Goal: Answer question/provide support

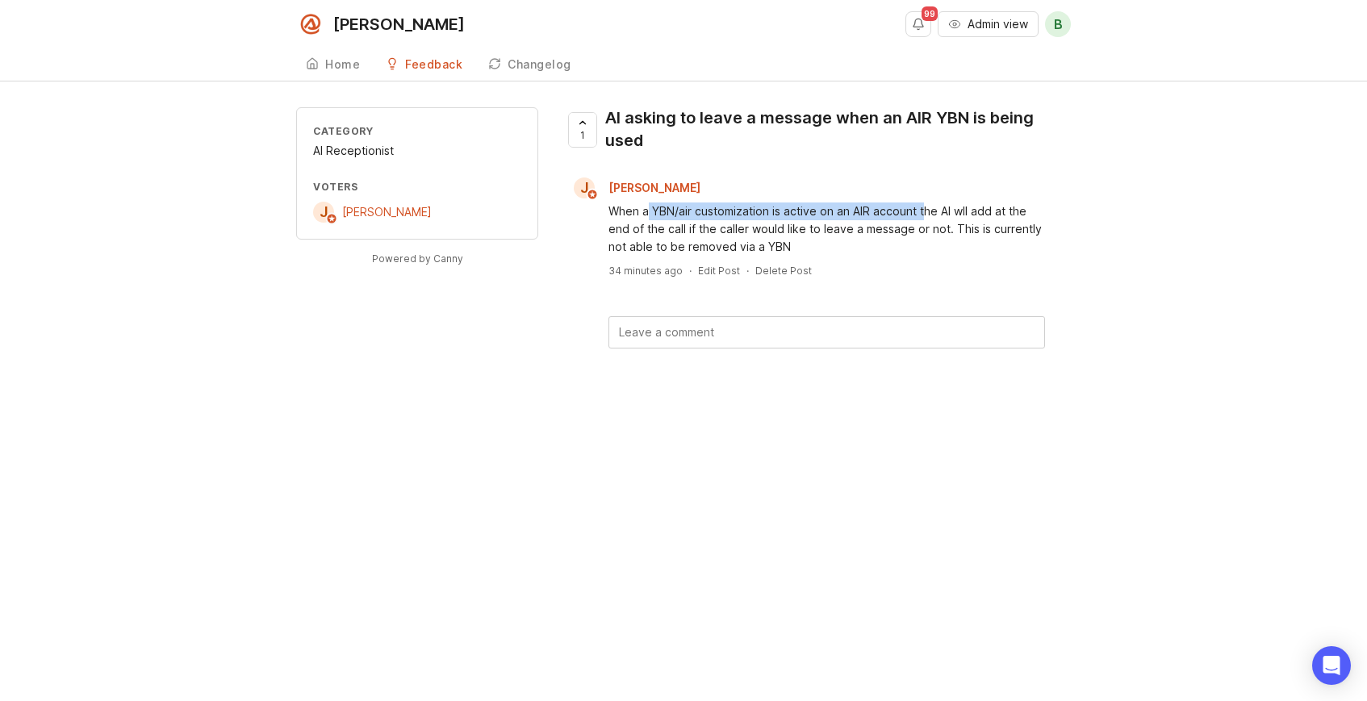
drag, startPoint x: 649, startPoint y: 211, endPoint x: 925, endPoint y: 216, distance: 276.0
click at [925, 216] on div "When a YBN/air customization is active on an AIR account the AI wll add at the …" at bounding box center [826, 229] width 437 height 53
click at [924, 218] on div "When a YBN/air customization is active on an AIR account the AI wll add at the …" at bounding box center [826, 229] width 437 height 53
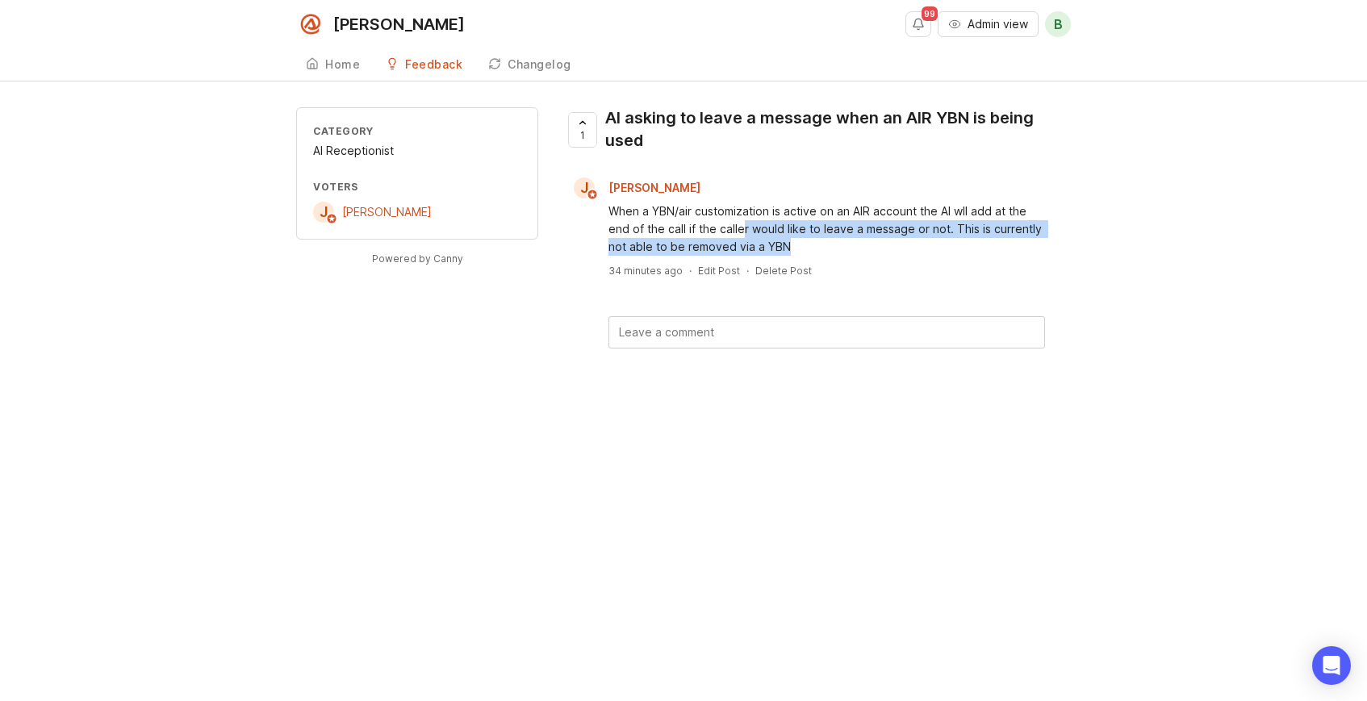
drag, startPoint x: 746, startPoint y: 232, endPoint x: 932, endPoint y: 246, distance: 186.9
click at [932, 246] on div "When a YBN/air customization is active on an AIR account the AI wll add at the …" at bounding box center [826, 229] width 437 height 53
click at [931, 253] on div "When a YBN/air customization is active on an AIR account the AI wll add at the …" at bounding box center [826, 229] width 437 height 53
click at [842, 116] on div "AI asking to leave a message when an AIR YBN is being used" at bounding box center [831, 129] width 453 height 45
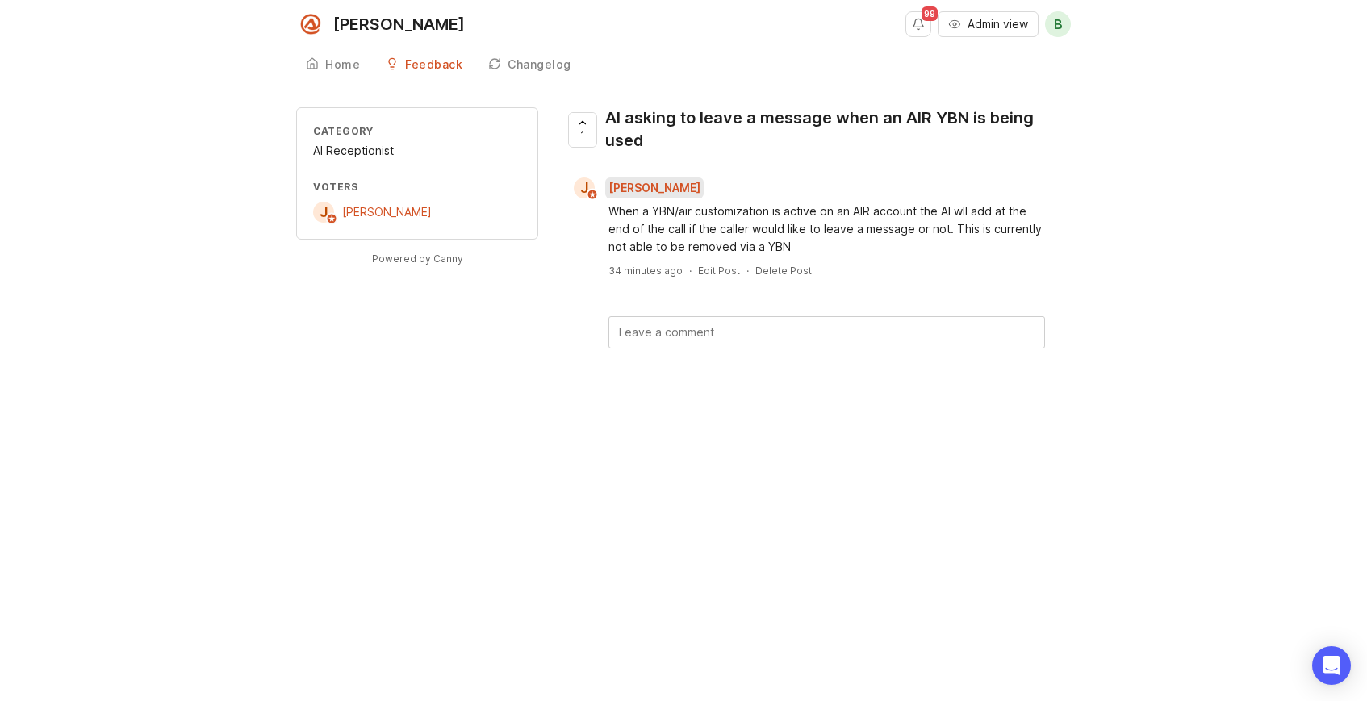
click at [618, 191] on span "[PERSON_NAME]" at bounding box center [654, 188] width 92 height 14
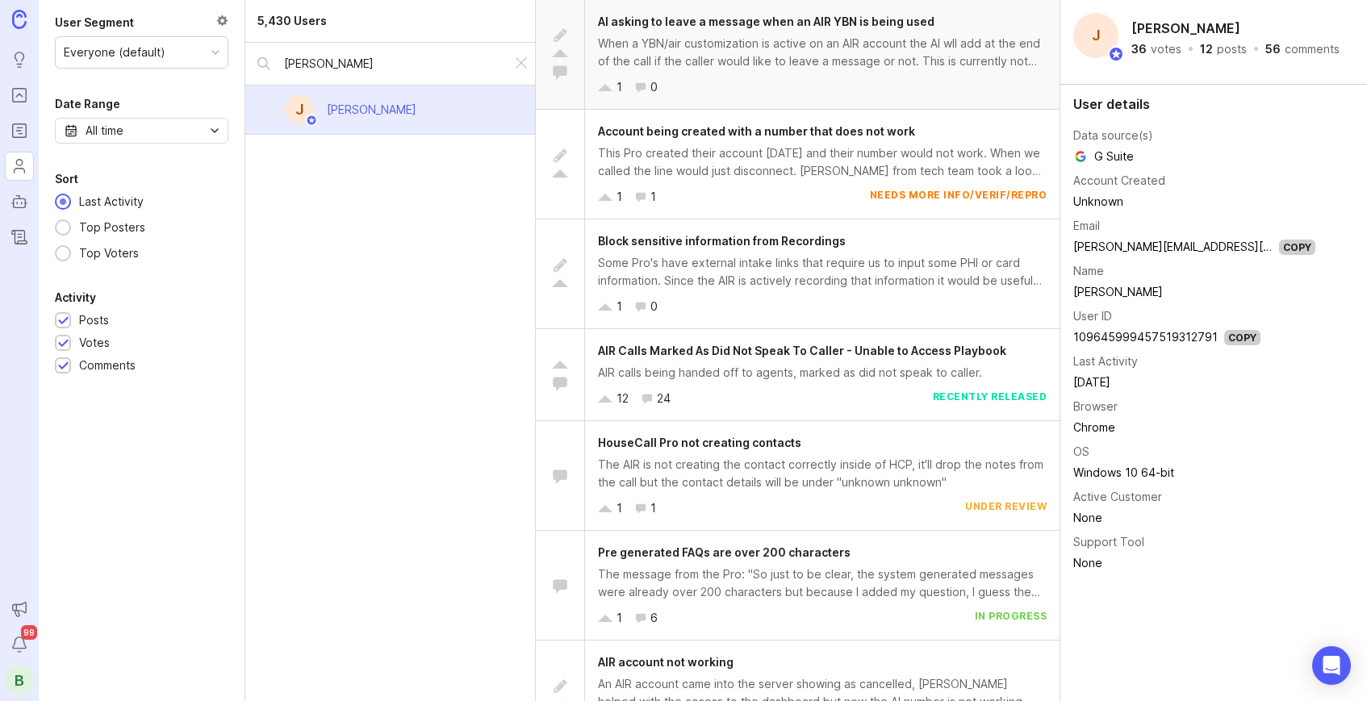
click at [768, 63] on div "When a YBN/air customization is active on an AIR account the AI wll add at the …" at bounding box center [822, 53] width 449 height 36
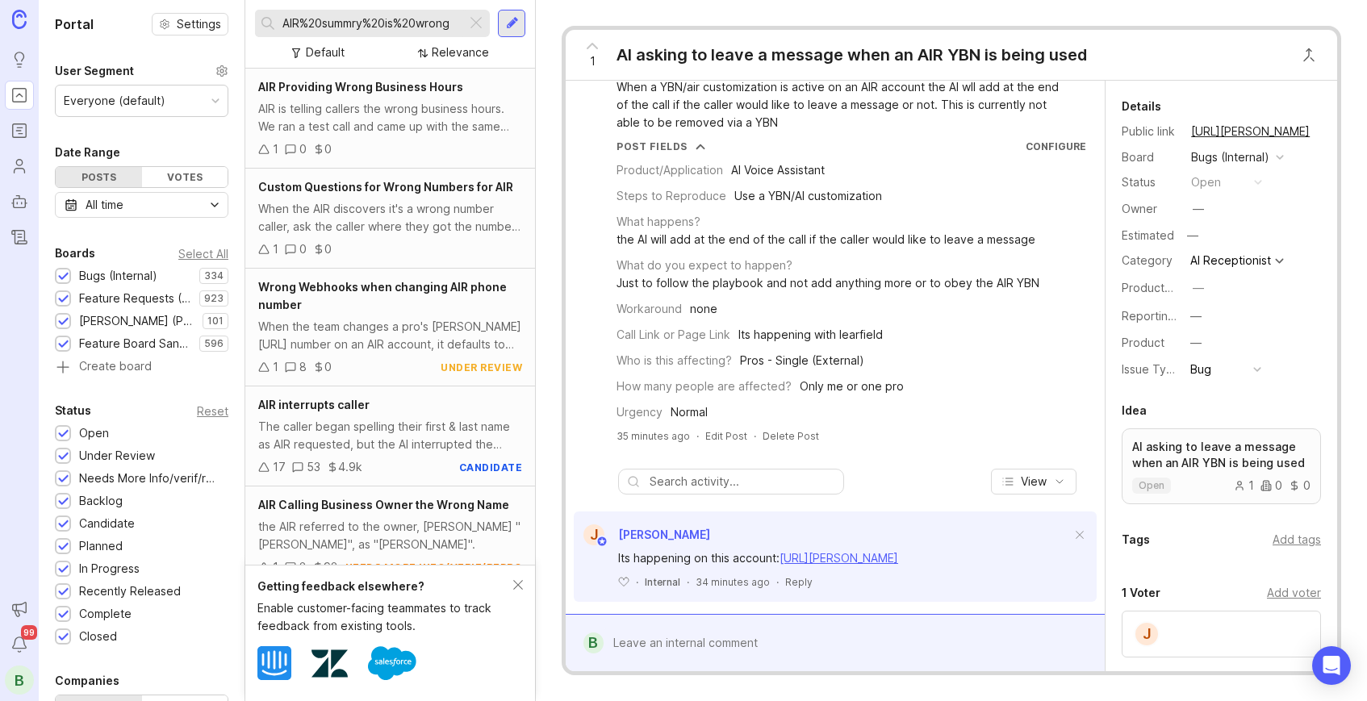
scroll to position [42, 0]
click at [900, 564] on div "Its happening on this account: [URL][PERSON_NAME]" at bounding box center [844, 557] width 453 height 18
click at [898, 561] on link "[URL][PERSON_NAME]" at bounding box center [838, 556] width 119 height 14
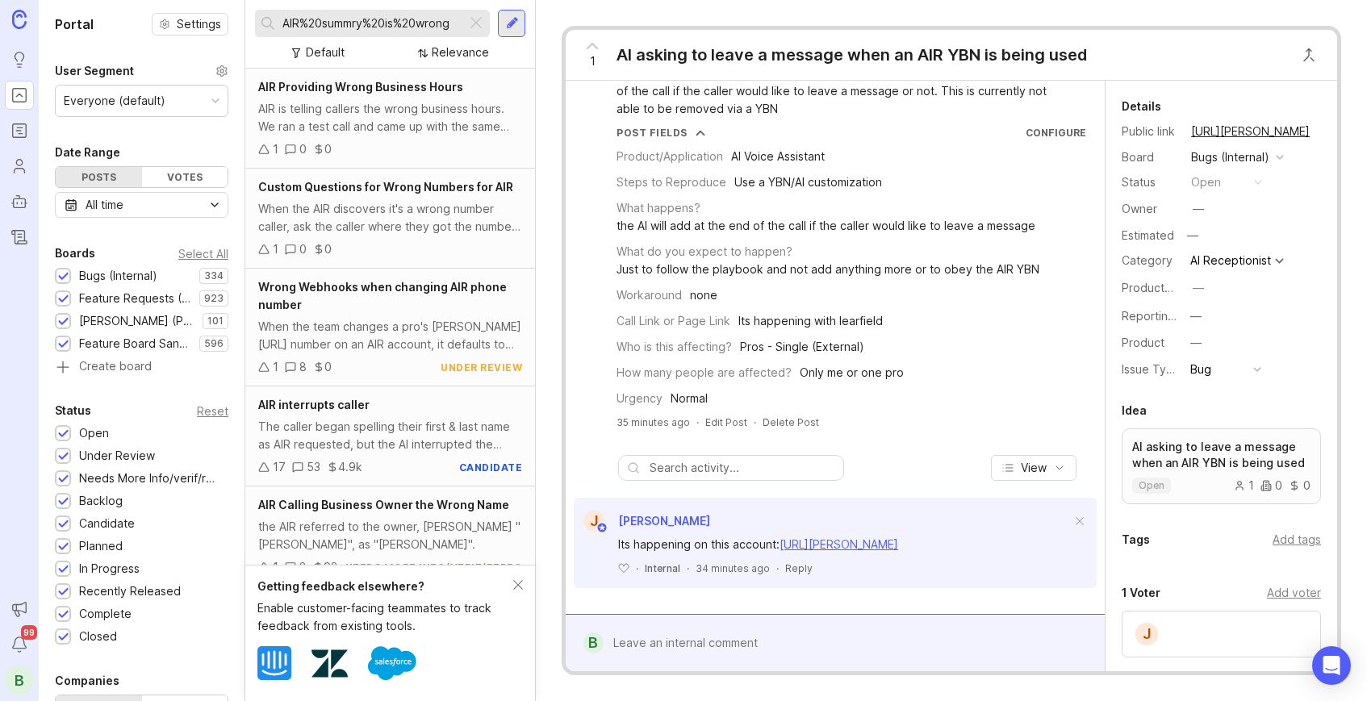
scroll to position [0, 0]
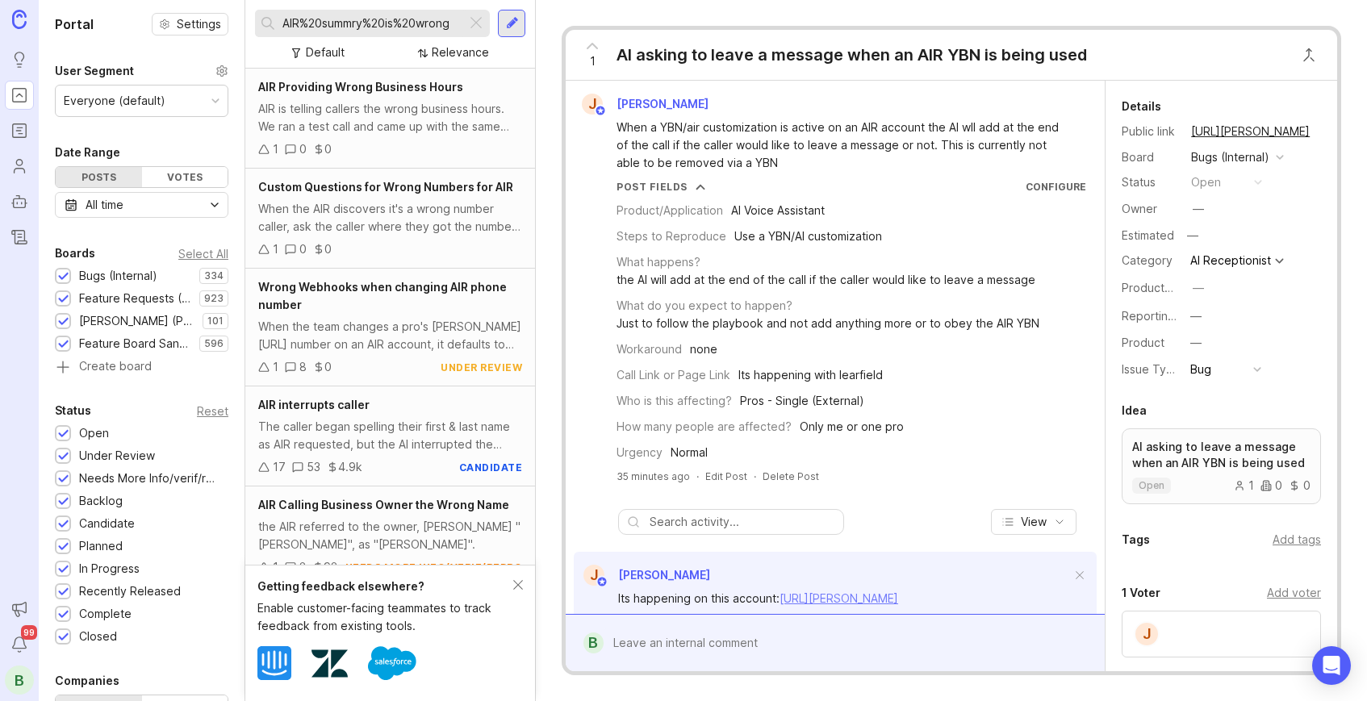
click at [898, 599] on link "[URL][PERSON_NAME]" at bounding box center [838, 598] width 119 height 14
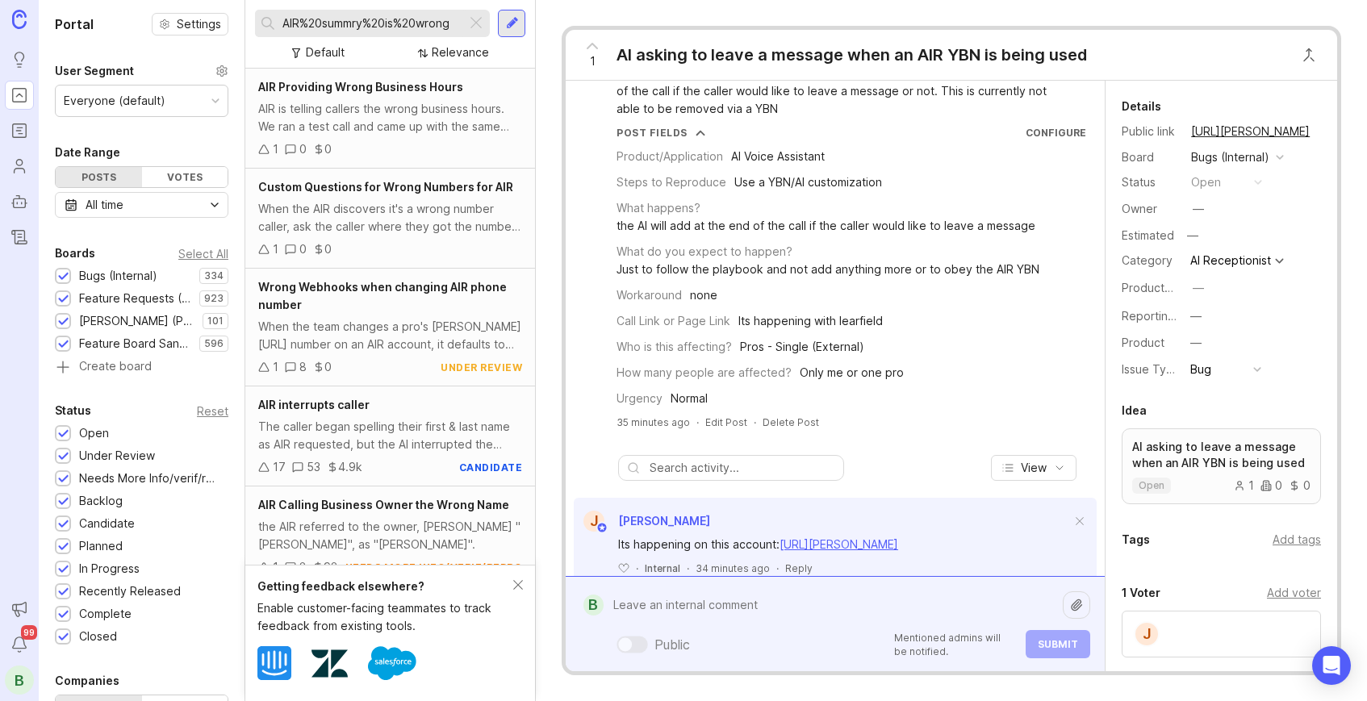
click at [988, 633] on div "Public Mentioned admins will be notified. Submit" at bounding box center [847, 624] width 487 height 69
type textarea "H"
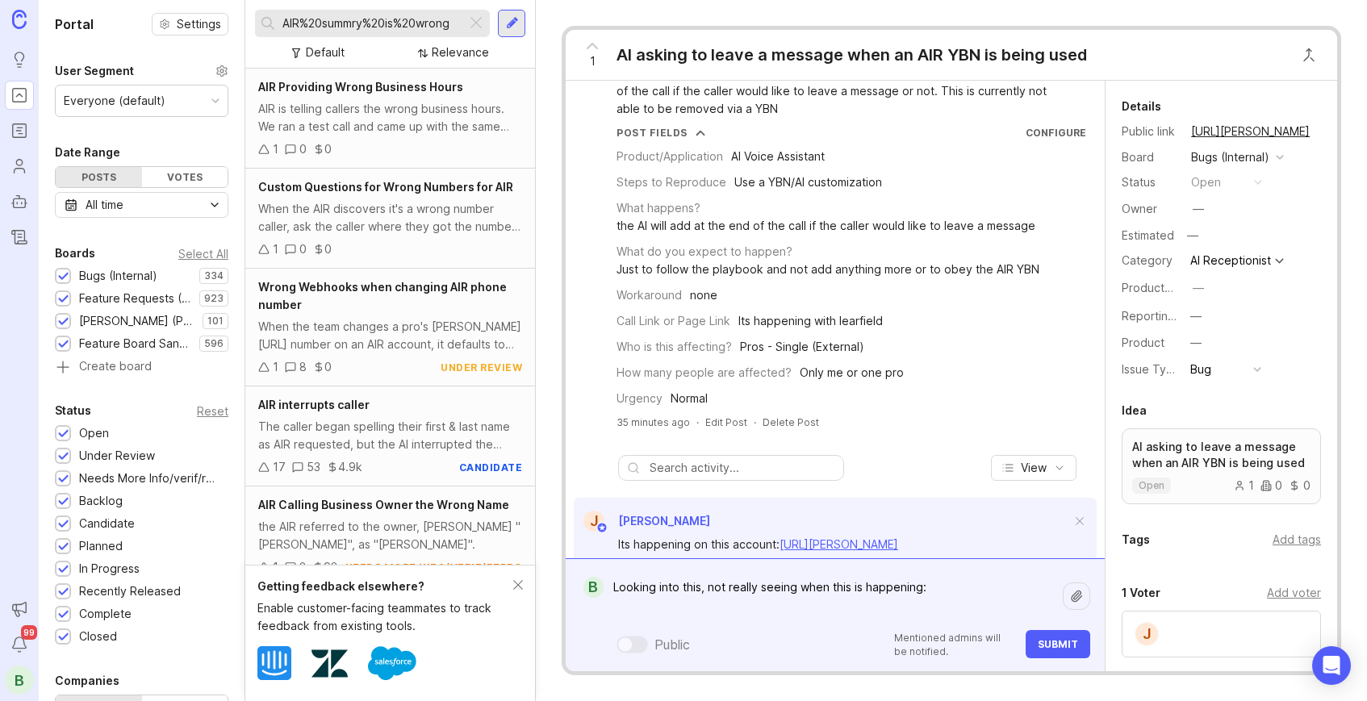
paste textarea "[URL][PERSON_NAME]"
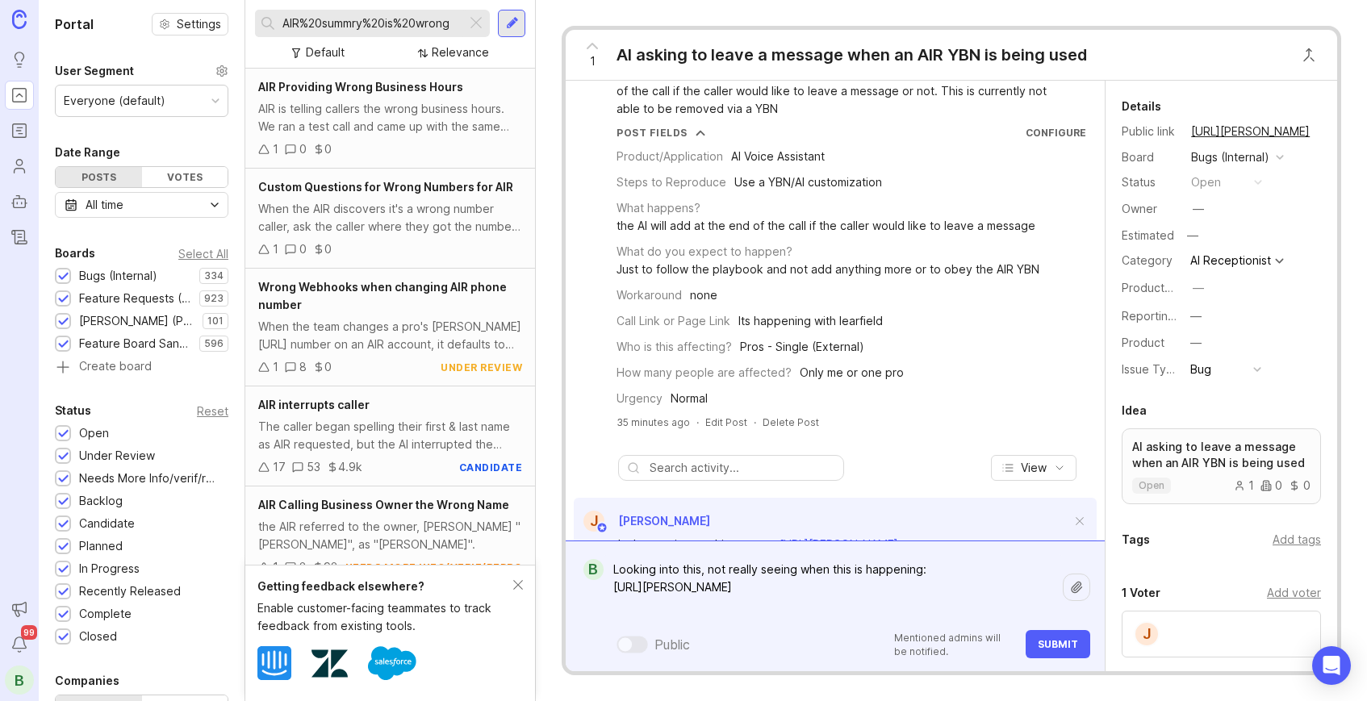
drag, startPoint x: 935, startPoint y: 566, endPoint x: 899, endPoint y: 570, distance: 36.5
click at [887, 569] on textarea "Looking into this, not really seeing when this is happening: [URL][PERSON_NAME]" at bounding box center [833, 587] width 459 height 66
click at [942, 572] on textarea "Looking into this, not really seeing when this is happening: [URL][PERSON_NAME]" at bounding box center [833, 587] width 459 height 66
type textarea "Looking into this, not really seeing when this is happening: For example, this …"
